Goal: Task Accomplishment & Management: Manage account settings

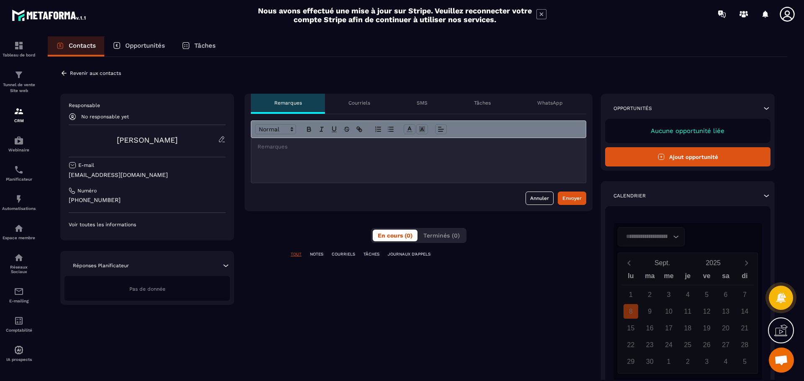
scroll to position [1007, 0]
click at [72, 71] on p "Revenir aux contacts" at bounding box center [95, 73] width 51 height 6
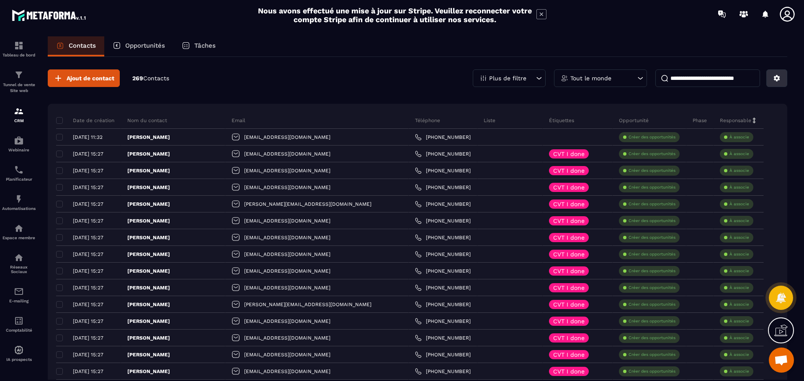
click at [784, 78] on button at bounding box center [776, 78] width 21 height 18
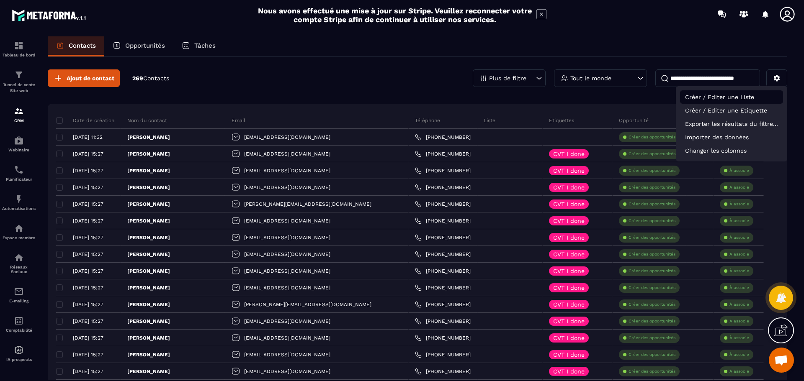
click at [753, 95] on p "Créer / Editer une Liste" at bounding box center [731, 96] width 103 height 13
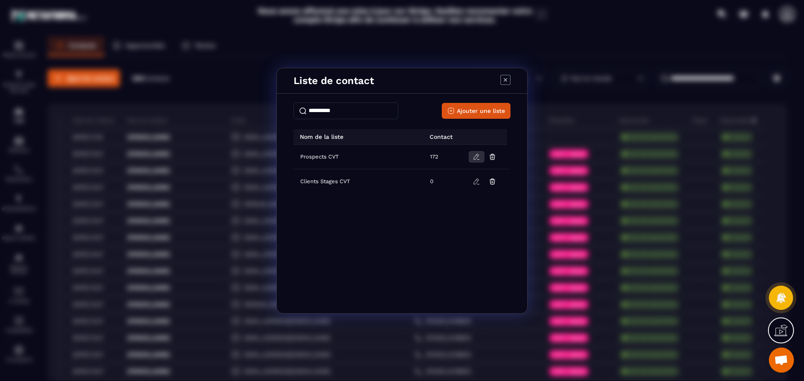
click at [476, 155] on icon "Modal window" at bounding box center [477, 155] width 2 height 1
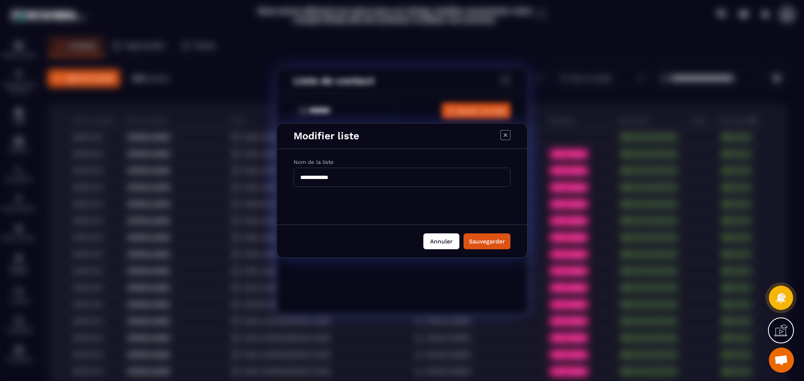
click at [430, 241] on button "Annuler" at bounding box center [441, 242] width 36 height 16
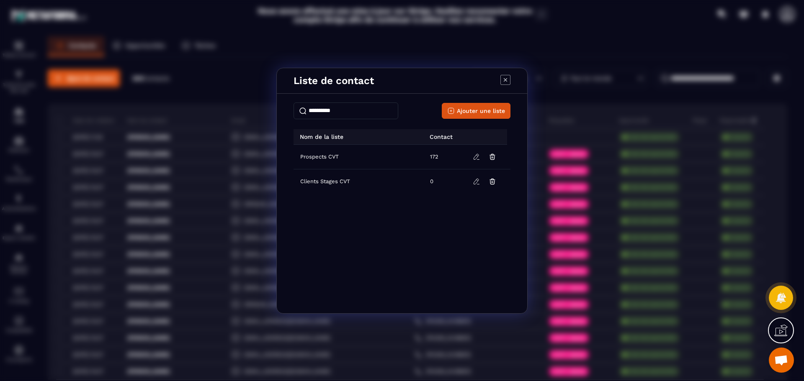
click at [504, 78] on icon "Modal window" at bounding box center [505, 80] width 10 height 10
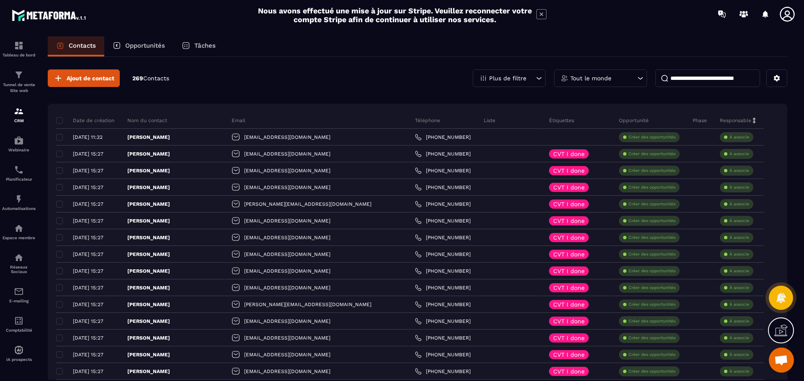
click at [536, 75] on icon at bounding box center [539, 78] width 8 height 8
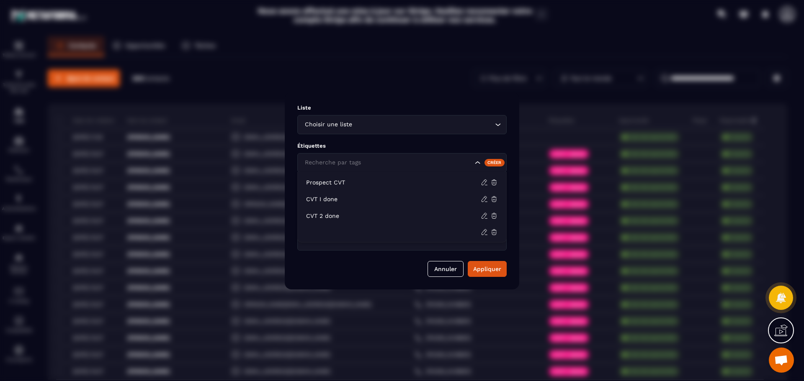
click at [476, 163] on icon "Search for option" at bounding box center [477, 163] width 8 height 8
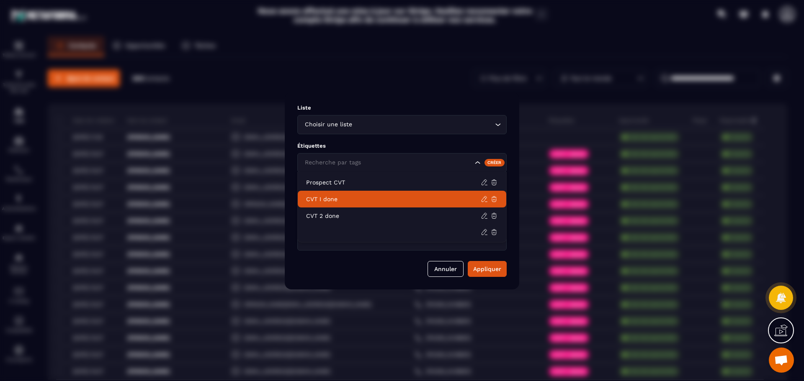
click at [412, 201] on p "CVT I done" at bounding box center [393, 199] width 175 height 8
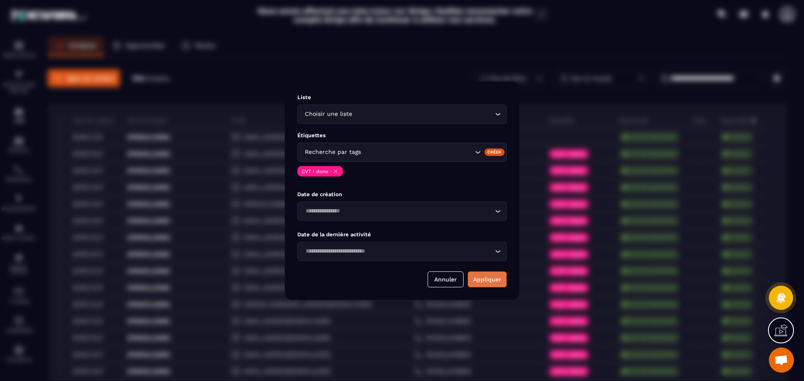
click at [494, 276] on button "Appliquer" at bounding box center [487, 280] width 39 height 16
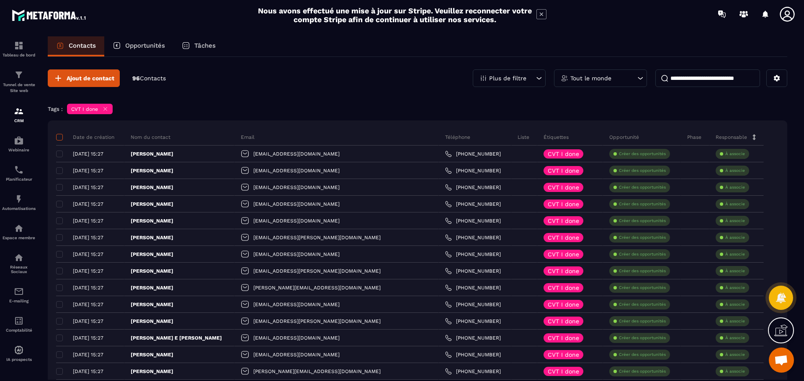
click at [60, 136] on span at bounding box center [59, 137] width 7 height 7
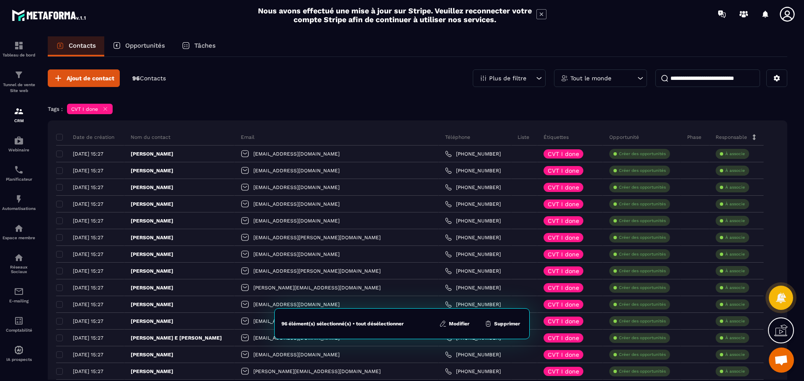
click at [450, 322] on button "Modifier" at bounding box center [454, 324] width 35 height 8
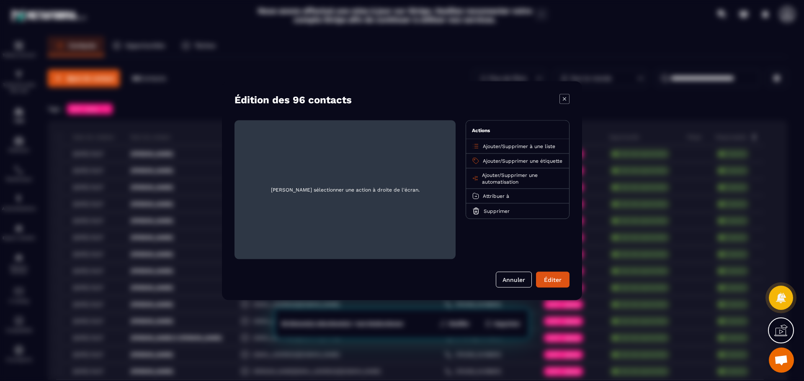
click at [542, 144] on span "Supprimer à une liste" at bounding box center [528, 146] width 53 height 6
click at [511, 195] on p "Clients Stages CVT" at bounding box center [518, 195] width 74 height 8
click at [550, 280] on button "Éditer" at bounding box center [552, 280] width 33 height 16
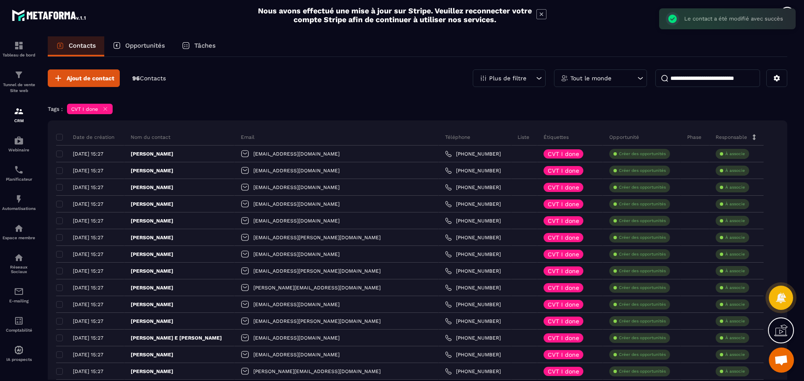
click at [401, 112] on div "Tags : CVT I done" at bounding box center [417, 110] width 739 height 13
click at [541, 77] on icon at bounding box center [539, 78] width 8 height 8
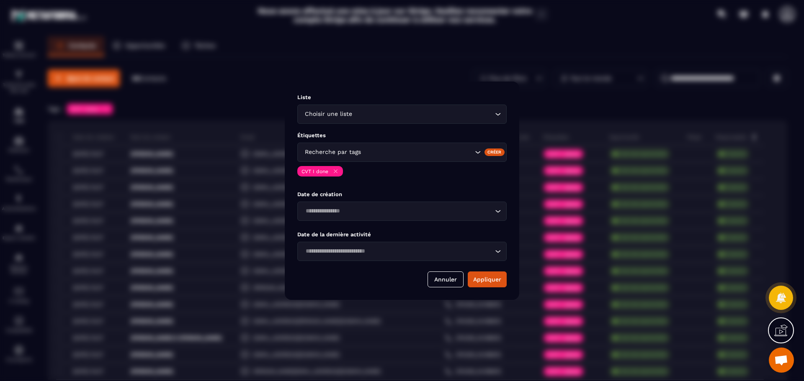
click at [336, 170] on icon "Modal window" at bounding box center [335, 171] width 6 height 6
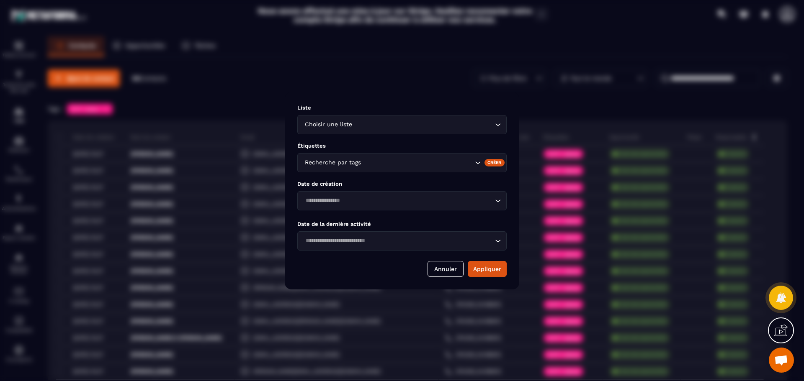
click at [382, 163] on input "Search for option" at bounding box center [417, 162] width 110 height 9
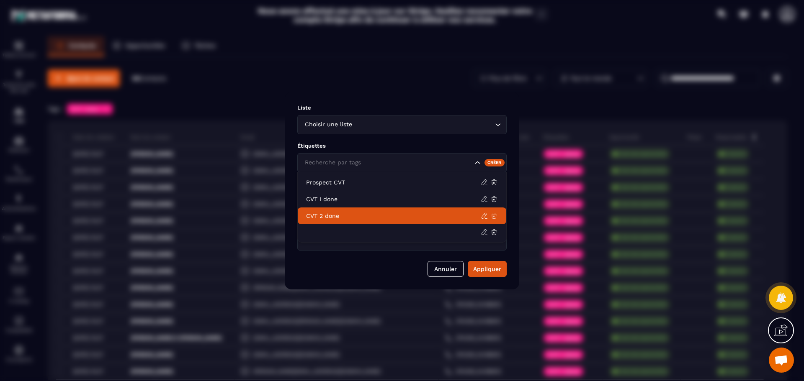
click at [493, 214] on icon at bounding box center [494, 216] width 8 height 8
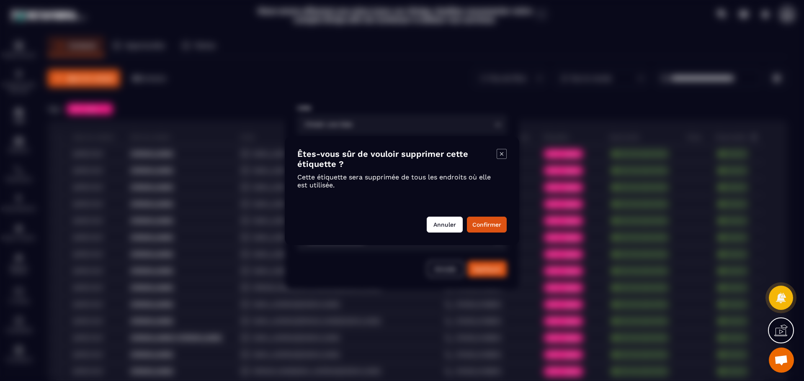
click at [450, 222] on button "Annuler" at bounding box center [445, 225] width 36 height 16
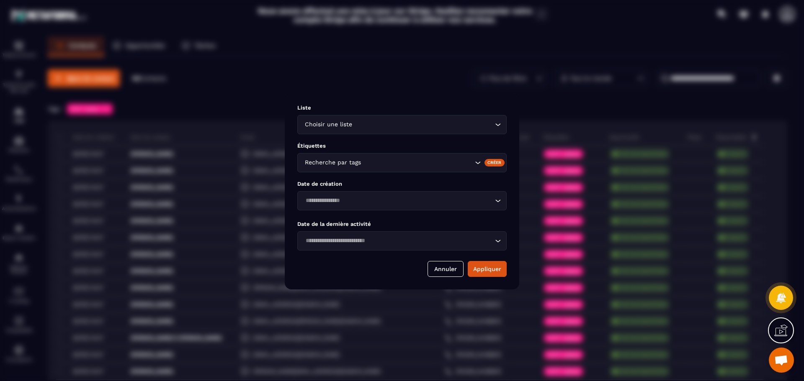
click at [479, 162] on icon "Search for option" at bounding box center [477, 163] width 8 height 8
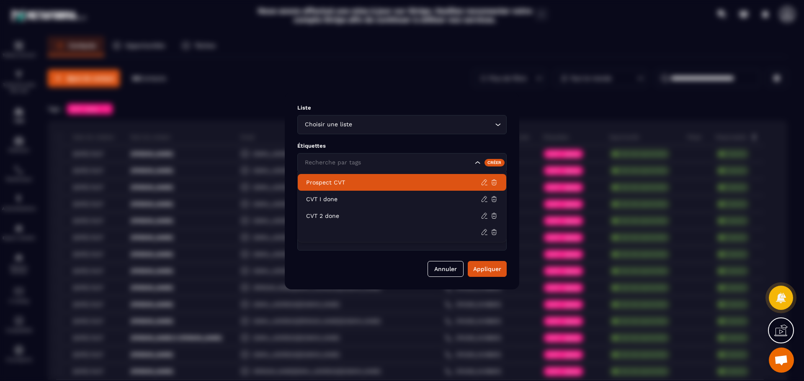
click at [341, 182] on p "Prospect CVT" at bounding box center [393, 182] width 175 height 8
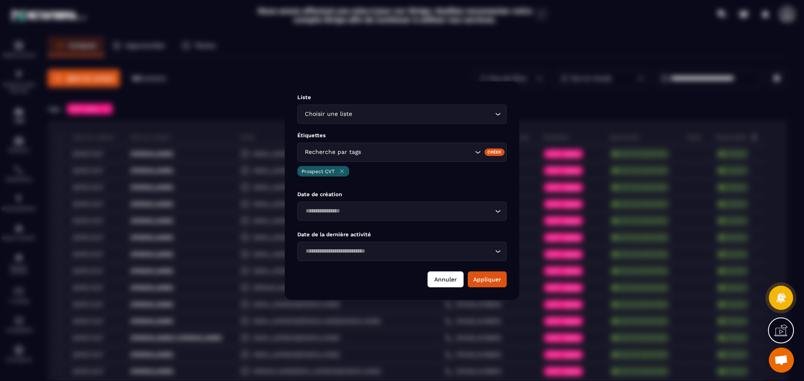
click at [452, 278] on button "Annuler" at bounding box center [445, 280] width 36 height 16
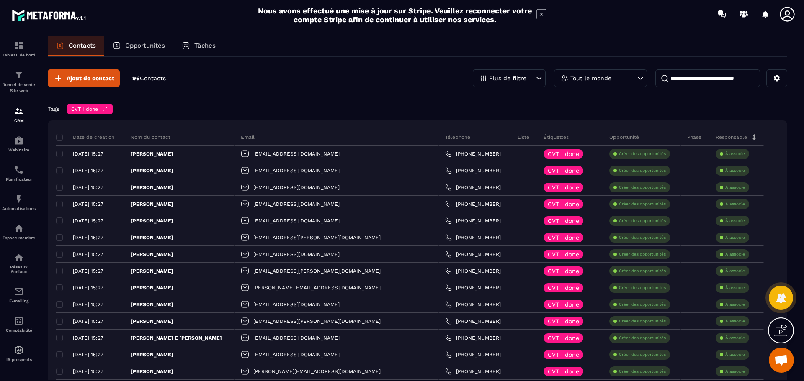
click at [108, 107] on icon at bounding box center [105, 109] width 6 height 6
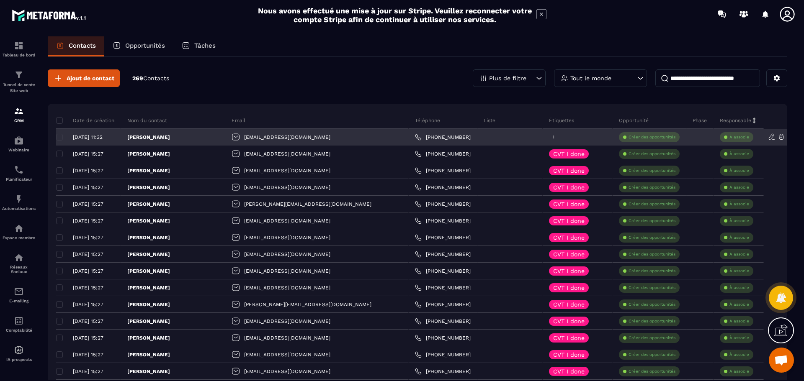
click at [551, 135] on icon at bounding box center [553, 136] width 5 height 5
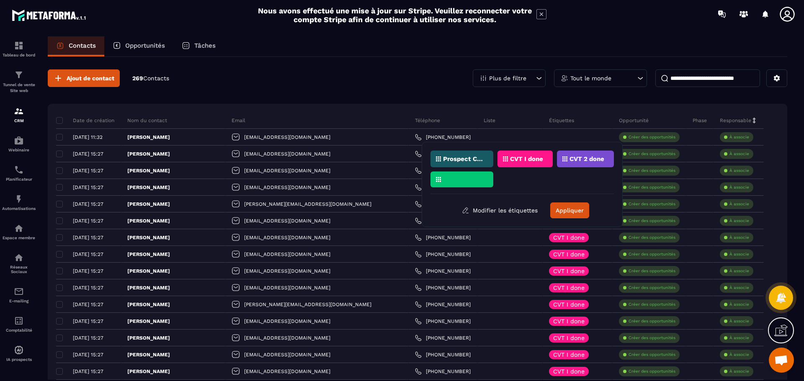
click at [478, 157] on p "Prospect CVT" at bounding box center [463, 159] width 41 height 6
click at [567, 213] on button "Appliquer" at bounding box center [569, 211] width 39 height 16
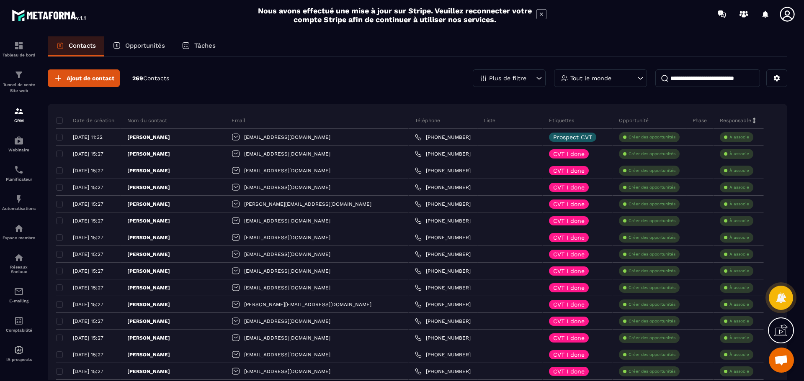
click at [541, 76] on icon at bounding box center [539, 78] width 8 height 8
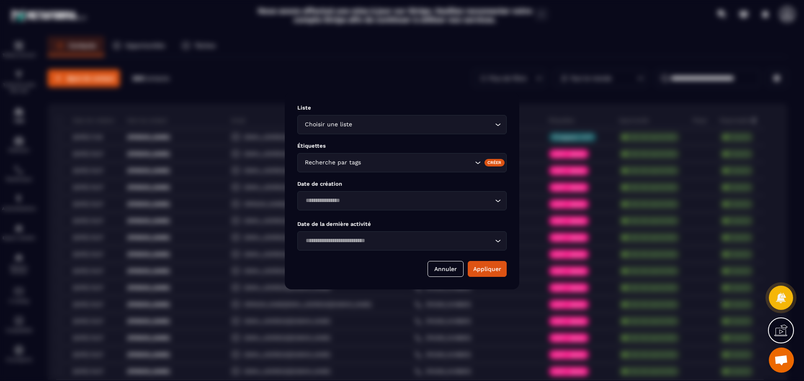
click at [474, 166] on div "Search for option" at bounding box center [487, 163] width 29 height 8
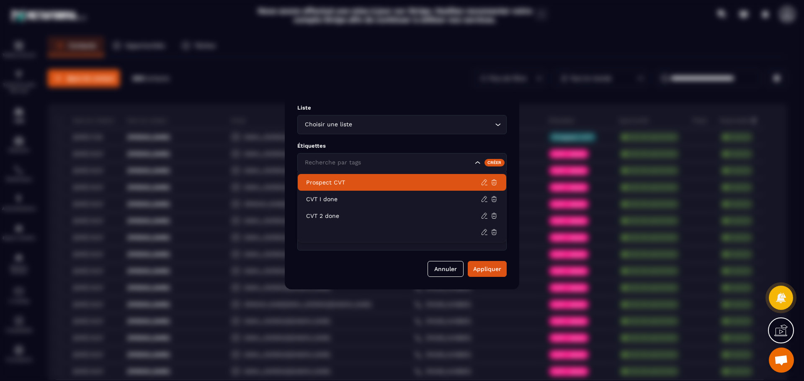
click at [412, 184] on p "Prospect CVT" at bounding box center [393, 182] width 175 height 8
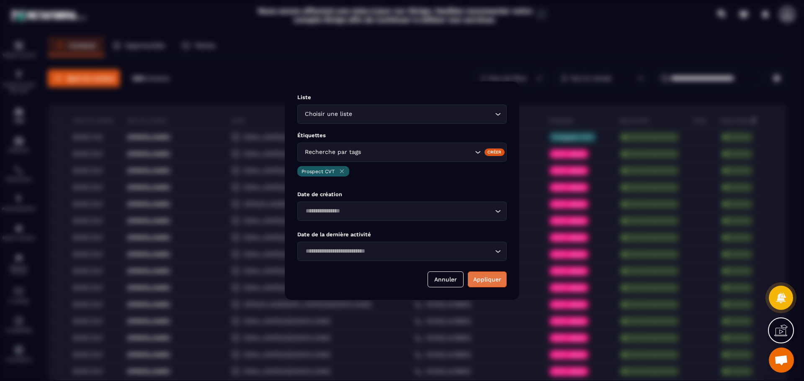
click at [490, 279] on button "Appliquer" at bounding box center [487, 280] width 39 height 16
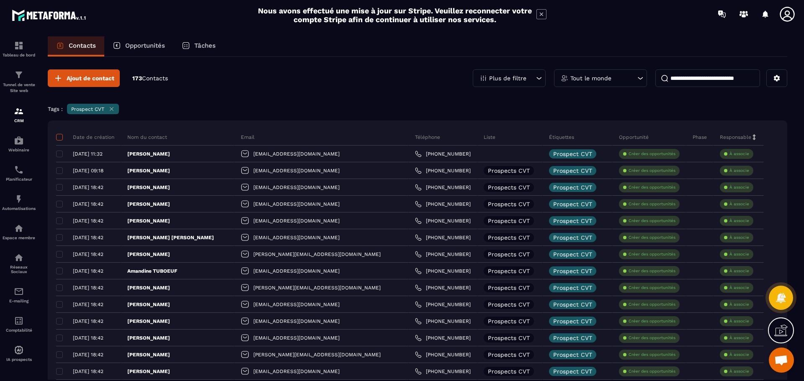
click at [59, 137] on span at bounding box center [59, 137] width 7 height 7
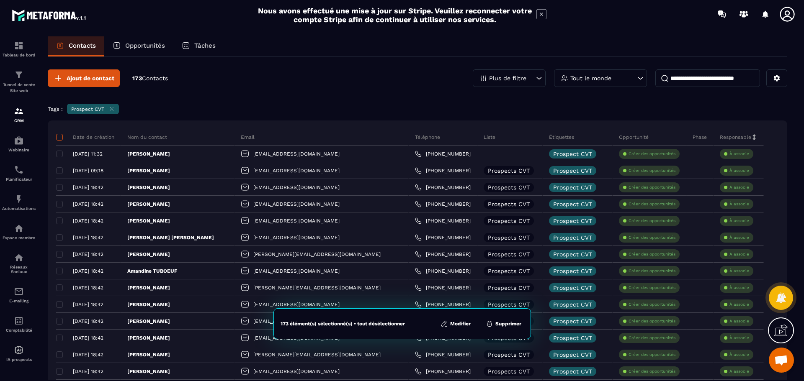
click at [59, 137] on span at bounding box center [59, 137] width 7 height 7
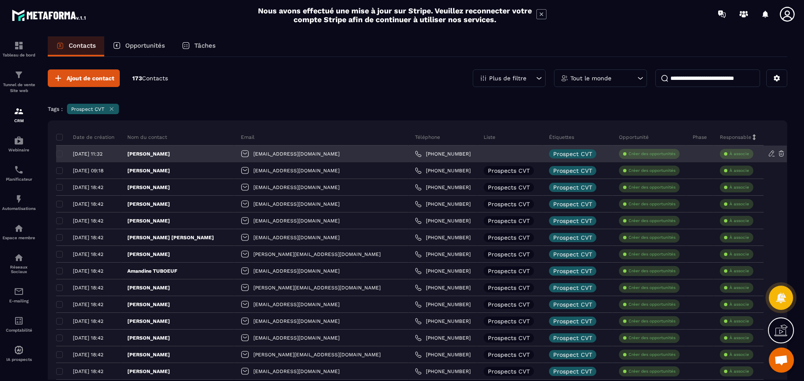
click at [477, 152] on div at bounding box center [509, 154] width 65 height 17
click at [771, 153] on icon at bounding box center [772, 154] width 8 height 8
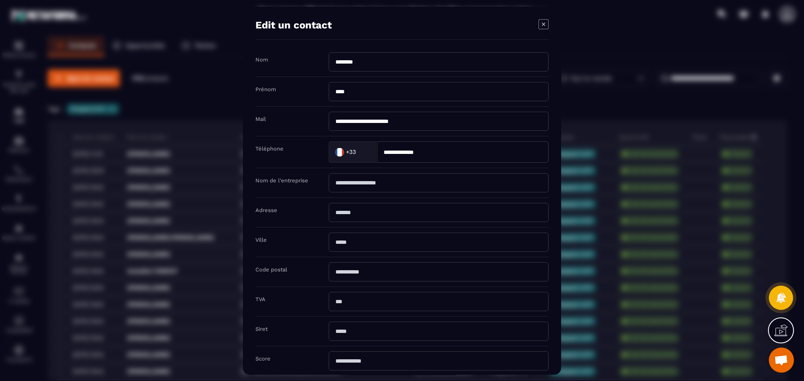
click at [545, 23] on icon "Modal window" at bounding box center [543, 24] width 10 height 10
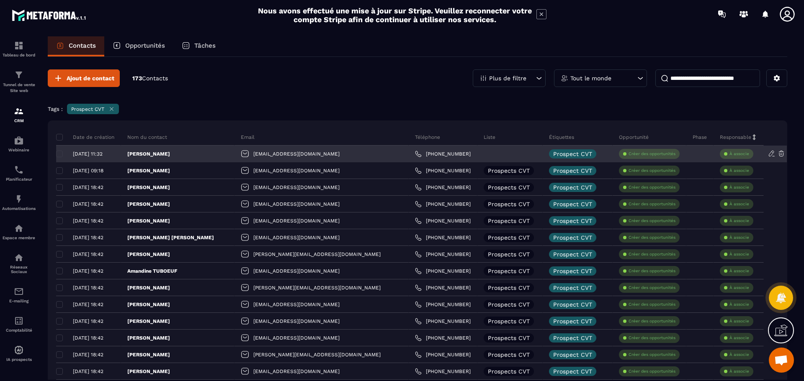
click at [59, 154] on div "[DATE] 11:32" at bounding box center [85, 154] width 58 height 6
click at [59, 152] on div "[DATE] 11:32" at bounding box center [85, 154] width 58 height 6
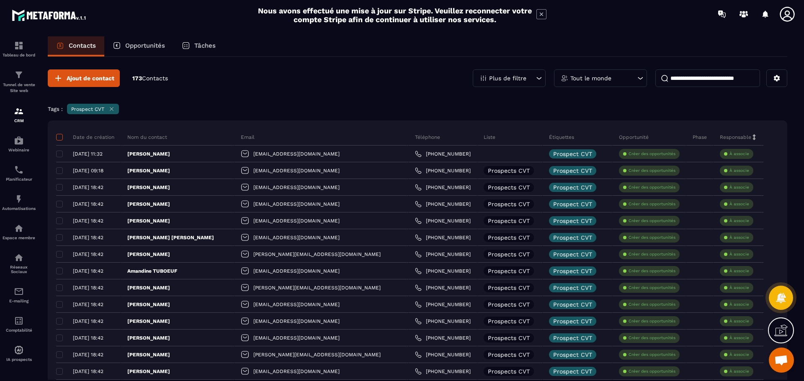
click at [62, 135] on span at bounding box center [59, 137] width 7 height 7
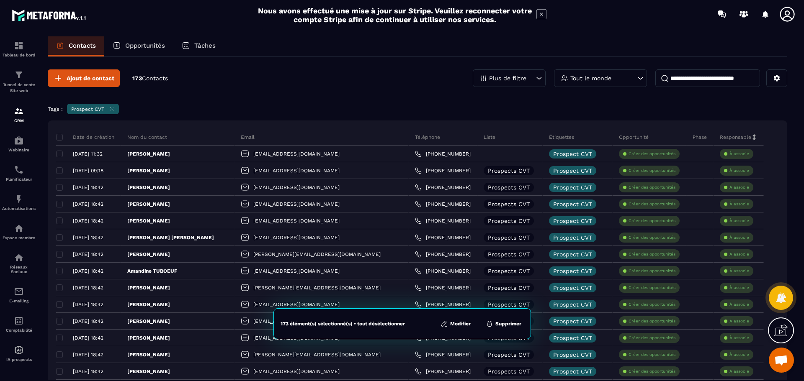
click at [463, 322] on button "Modifier" at bounding box center [455, 324] width 35 height 8
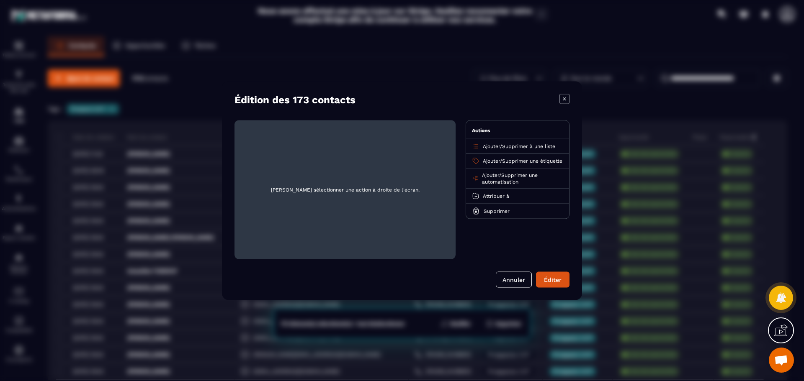
click at [527, 145] on span "Supprimer à une liste" at bounding box center [528, 146] width 53 height 6
click at [515, 181] on p "Prospects CVT" at bounding box center [518, 179] width 74 height 8
click at [289, 138] on icon "Modal window" at bounding box center [289, 139] width 6 height 6
click at [561, 277] on button "Éditer" at bounding box center [552, 280] width 33 height 16
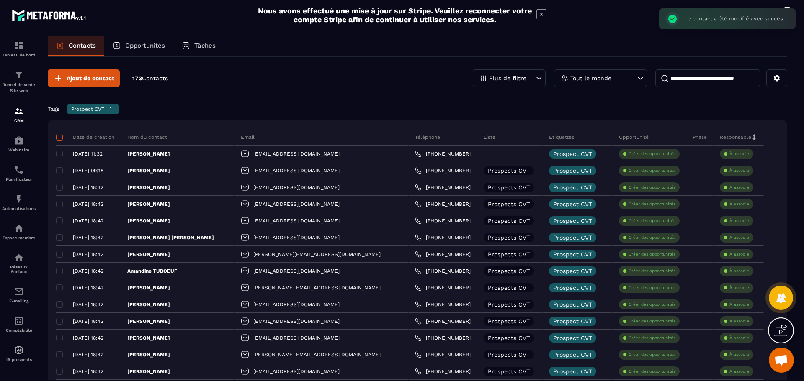
click at [57, 136] on span at bounding box center [59, 137] width 7 height 7
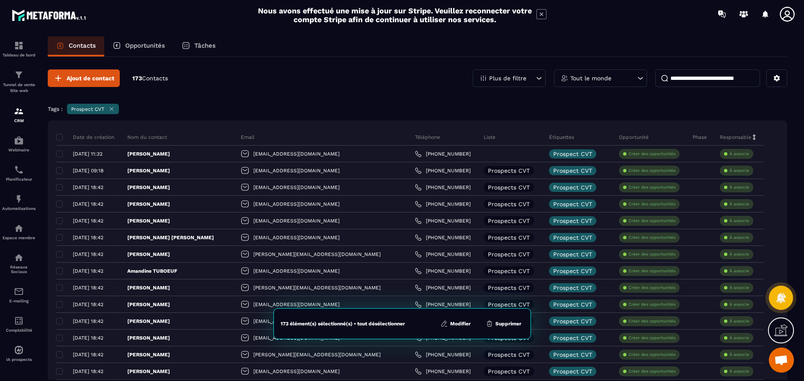
click at [458, 324] on button "Modifier" at bounding box center [455, 324] width 35 height 8
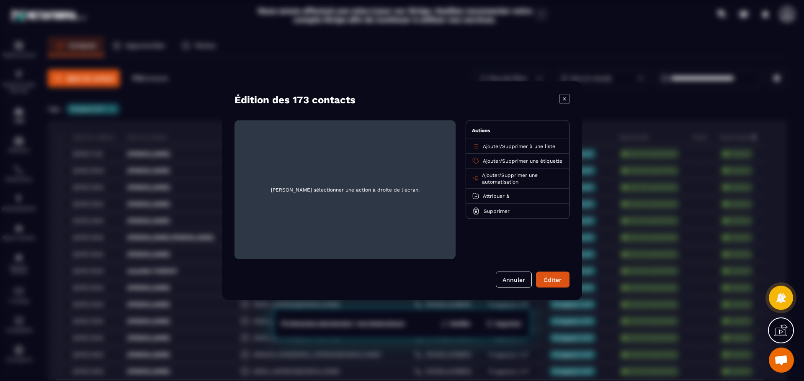
click at [517, 146] on span "Supprimer à une liste" at bounding box center [528, 146] width 53 height 6
click at [510, 178] on p "Prospects CVT" at bounding box center [518, 179] width 74 height 8
drag, startPoint x: 558, startPoint y: 280, endPoint x: 564, endPoint y: 278, distance: 6.1
click at [560, 280] on button "Éditer" at bounding box center [552, 280] width 33 height 16
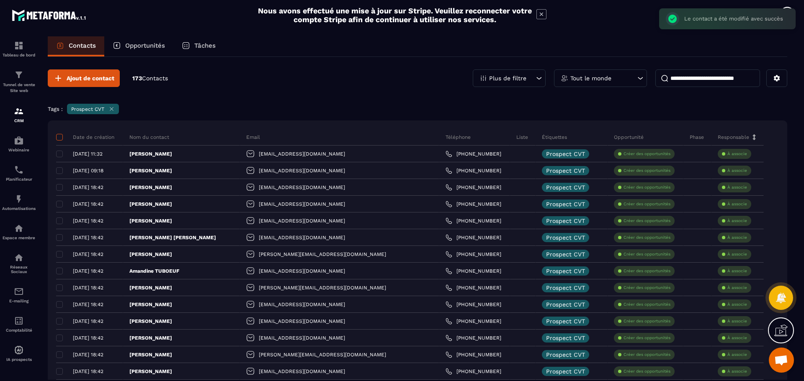
click at [57, 136] on span at bounding box center [59, 137] width 7 height 7
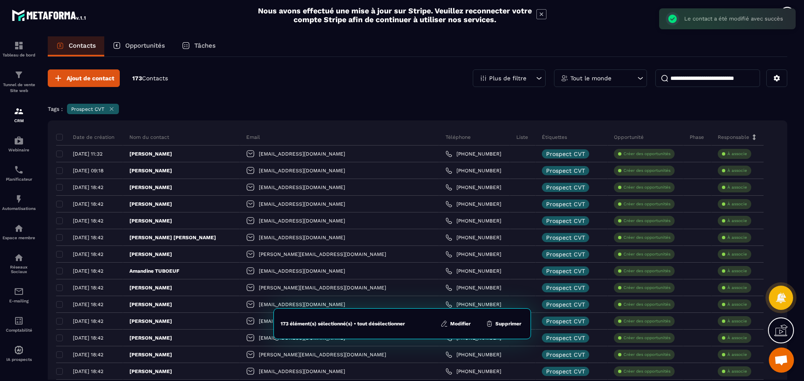
click at [458, 321] on button "Modifier" at bounding box center [455, 324] width 35 height 8
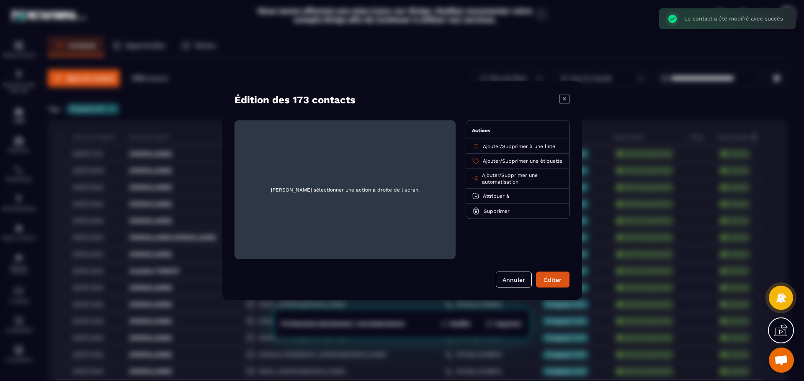
click at [510, 146] on span "Supprimer à une liste" at bounding box center [528, 146] width 53 height 6
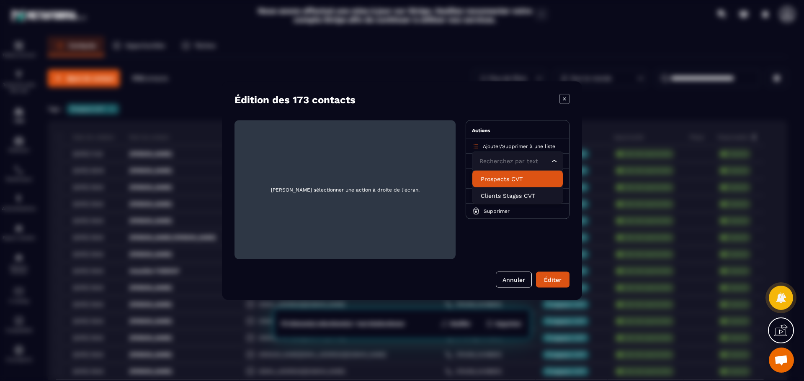
click at [514, 182] on p "Prospects CVT" at bounding box center [518, 179] width 74 height 8
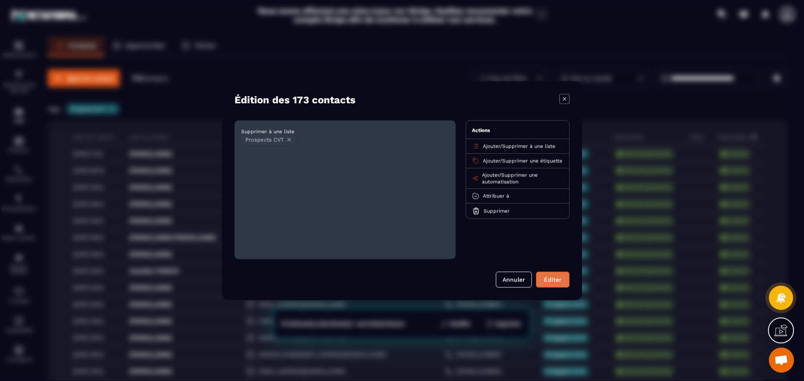
click at [557, 280] on button "Éditer" at bounding box center [552, 280] width 33 height 16
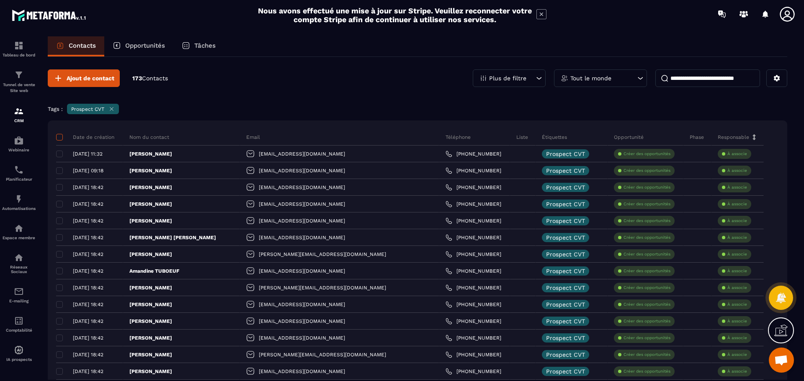
click at [61, 137] on span at bounding box center [59, 137] width 7 height 7
